Goal: Transaction & Acquisition: Purchase product/service

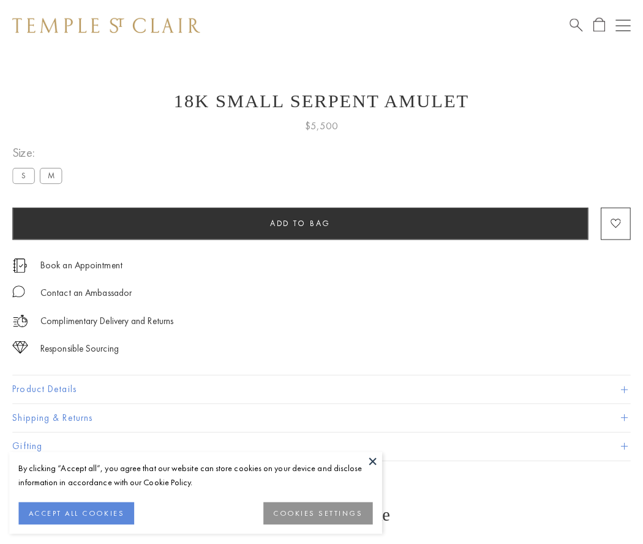
scroll to position [5, 0]
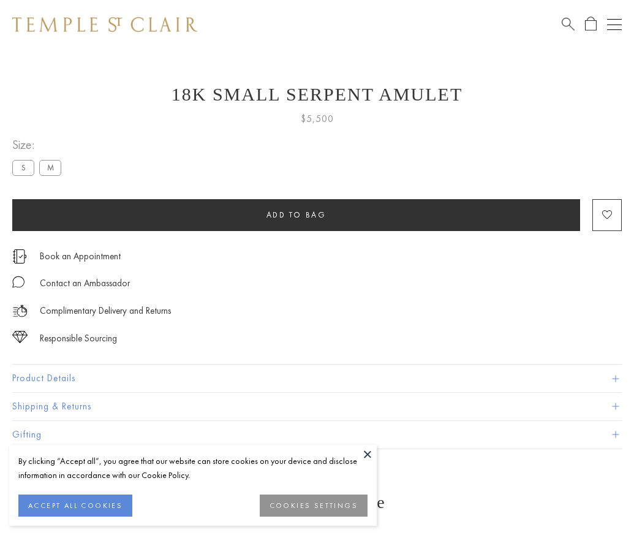
click at [296, 214] on span "Add to bag" at bounding box center [297, 215] width 60 height 10
